Goal: Navigation & Orientation: Find specific page/section

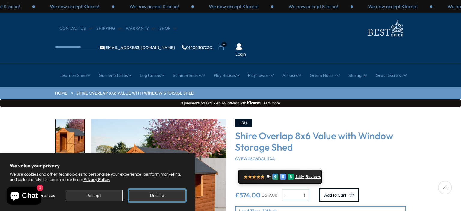
click at [157, 195] on button "Decline" at bounding box center [157, 196] width 57 height 12
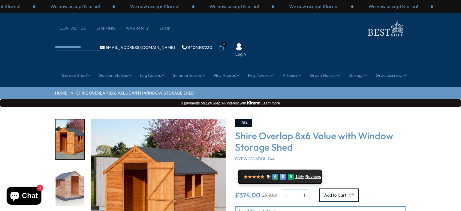
click at [62, 90] on link "HOME" at bounding box center [61, 93] width 12 height 6
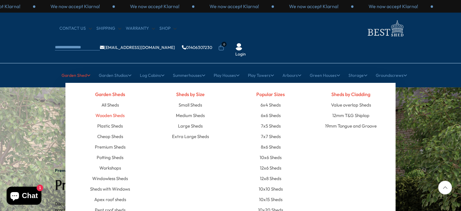
click at [105, 110] on link "Wooden Sheds" at bounding box center [110, 115] width 29 height 11
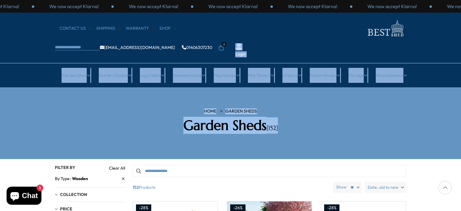
drag, startPoint x: 456, startPoint y: 33, endPoint x: 369, endPoint y: 102, distance: 110.6
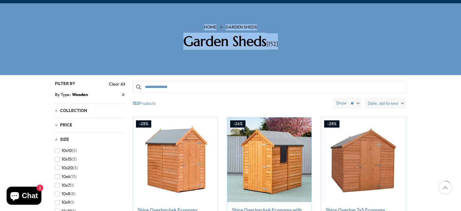
scroll to position [96, 0]
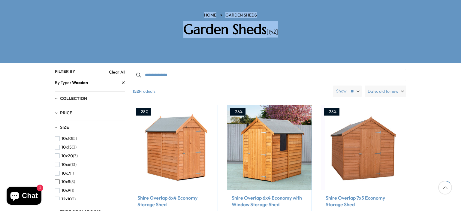
click at [57, 180] on span "button" at bounding box center [57, 182] width 5 height 5
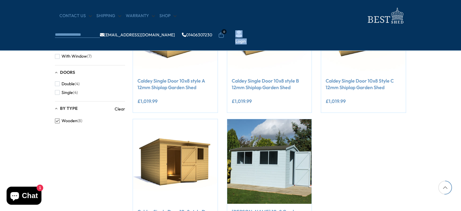
scroll to position [300, 0]
